Goal: Find contact information: Find contact information

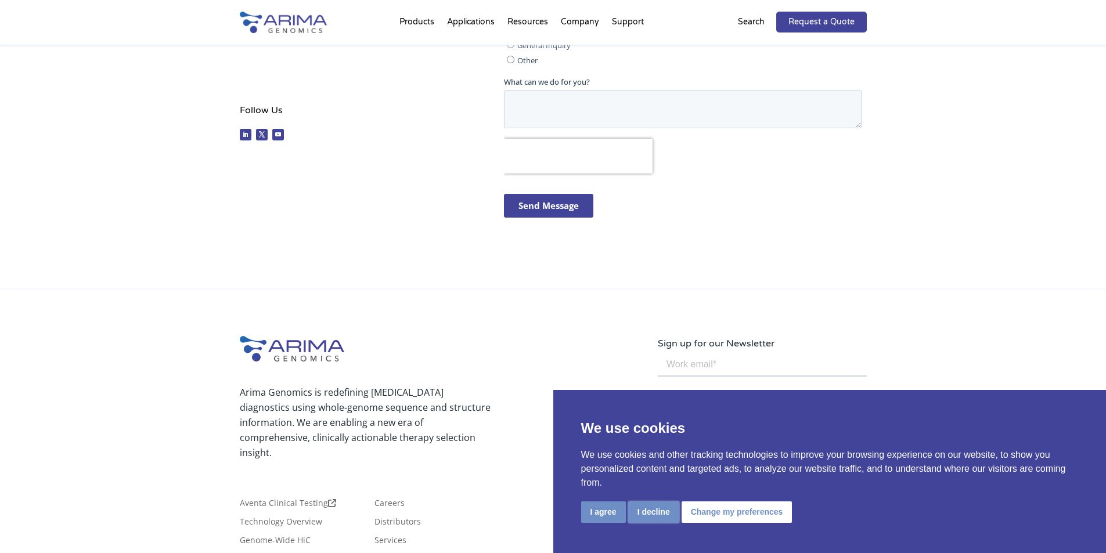
click at [655, 515] on button "I decline" at bounding box center [653, 511] width 51 height 21
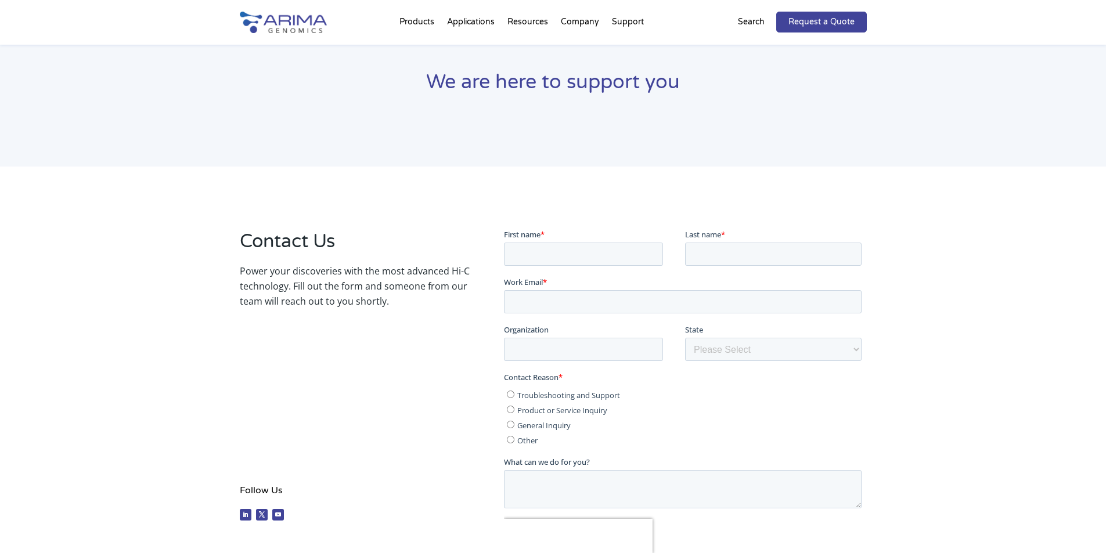
scroll to position [46, 0]
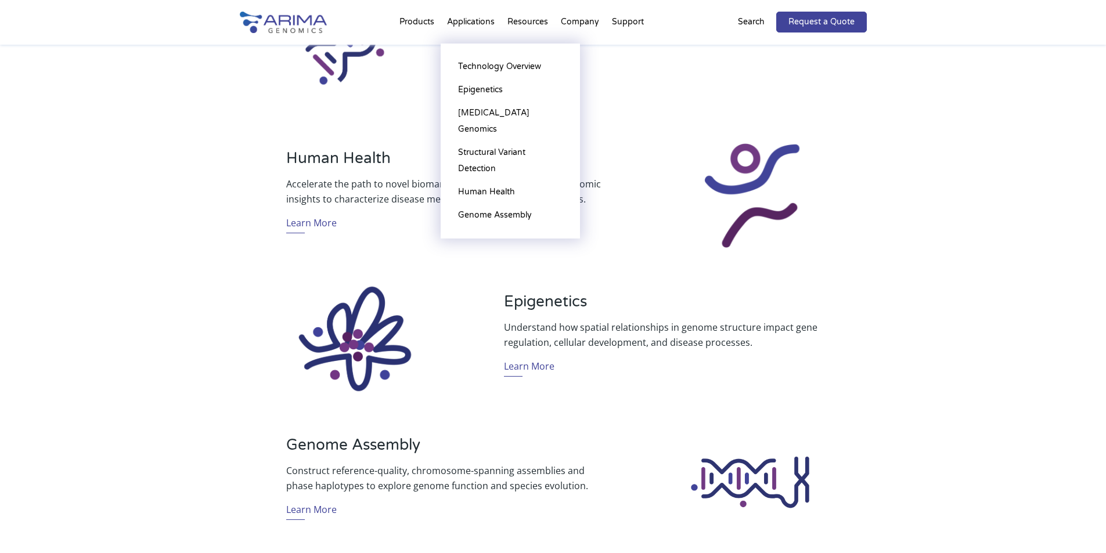
scroll to position [696, 0]
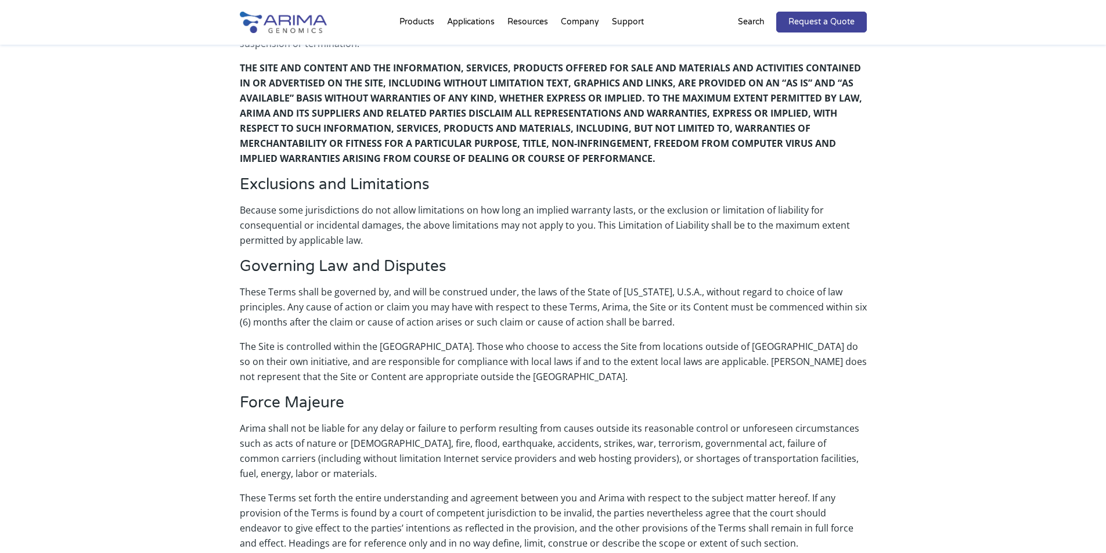
scroll to position [2428, 0]
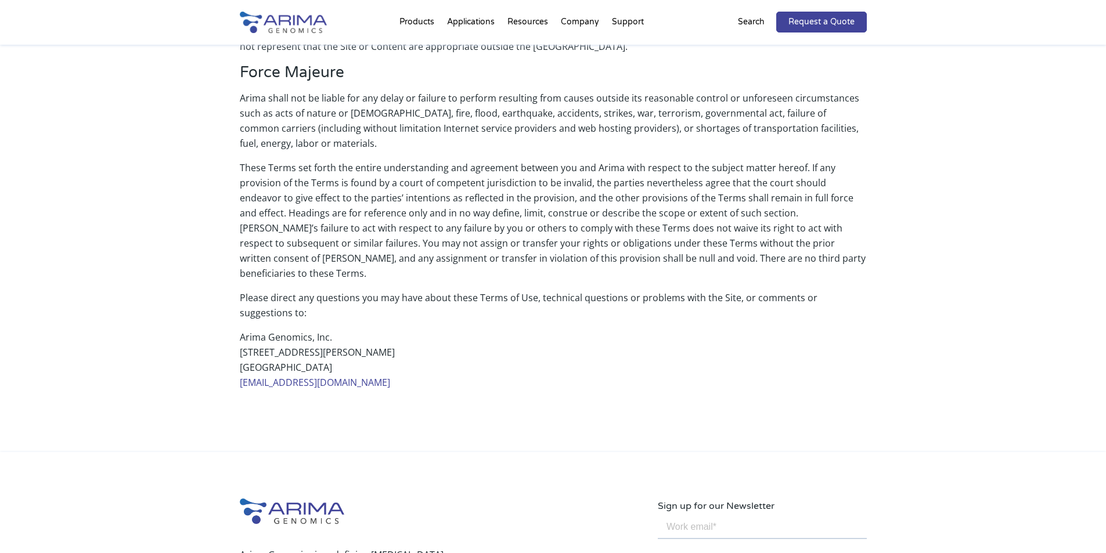
click at [362, 330] on p "Arima Genomics, Inc. 6354 Corte Del Abeto, Suite B Carlsbad, CA 92011 info@arim…" at bounding box center [553, 360] width 627 height 60
copy p "B"
drag, startPoint x: 281, startPoint y: 278, endPoint x: 346, endPoint y: 291, distance: 66.2
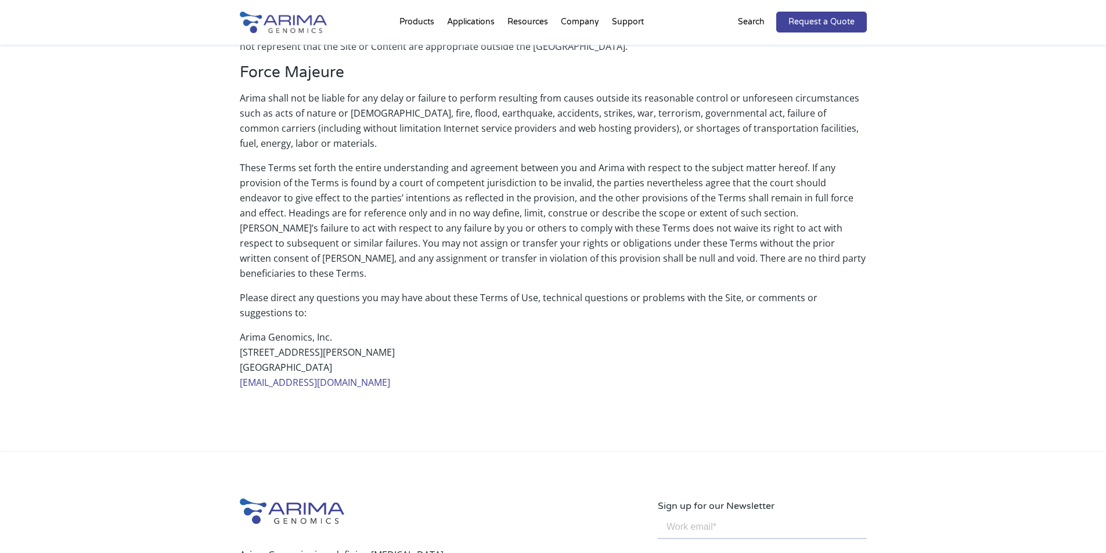
copy p "6354 Corte Del Abeto, Suite B Carlsbad, CA 92011"
